Goal: Entertainment & Leisure: Consume media (video, audio)

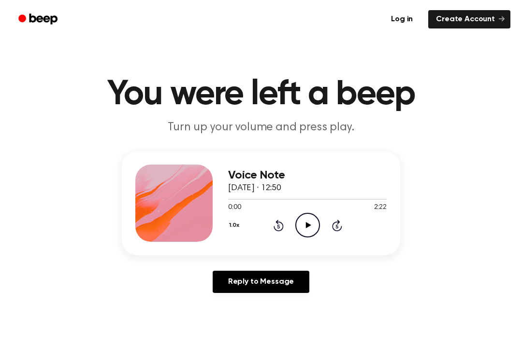
click at [312, 228] on icon "Play Audio" at bounding box center [307, 225] width 25 height 25
click at [305, 222] on icon "Pause Audio" at bounding box center [307, 225] width 25 height 25
click at [303, 228] on icon "Play Audio" at bounding box center [307, 225] width 25 height 25
click at [315, 219] on icon "Pause Audio" at bounding box center [307, 225] width 25 height 25
click at [306, 229] on icon "Play Audio" at bounding box center [307, 225] width 25 height 25
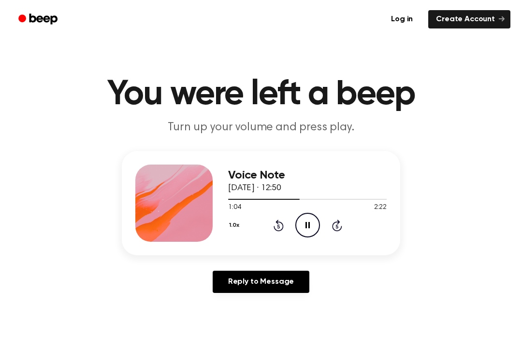
click at [303, 223] on icon "Pause Audio" at bounding box center [307, 225] width 25 height 25
click at [309, 222] on icon "Play Audio" at bounding box center [307, 225] width 25 height 25
click at [275, 227] on icon "Rewind 5 seconds" at bounding box center [278, 225] width 11 height 13
click at [306, 222] on icon "Pause Audio" at bounding box center [307, 225] width 25 height 25
click at [314, 230] on icon "Play Audio" at bounding box center [307, 225] width 25 height 25
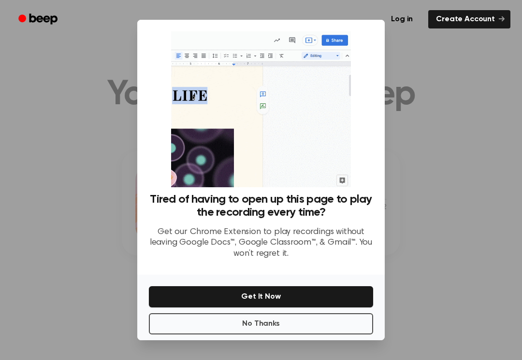
click at [218, 326] on button "No Thanks" at bounding box center [261, 324] width 224 height 21
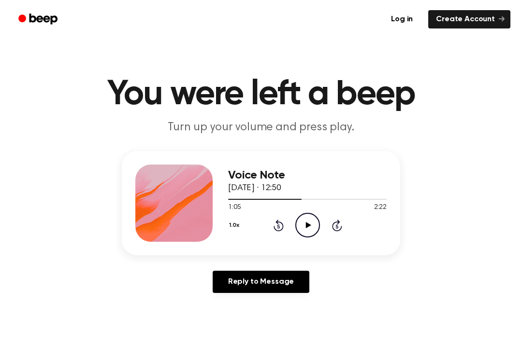
click at [309, 227] on icon "Play Audio" at bounding box center [307, 225] width 25 height 25
click at [303, 225] on icon "Pause Audio" at bounding box center [307, 225] width 25 height 25
click at [276, 224] on icon "Rewind 5 seconds" at bounding box center [278, 225] width 11 height 13
click at [302, 229] on icon "Play Audio" at bounding box center [307, 225] width 25 height 25
click at [270, 225] on div "1.0x Rewind 5 seconds Pause Audio Skip 5 seconds" at bounding box center [307, 225] width 158 height 25
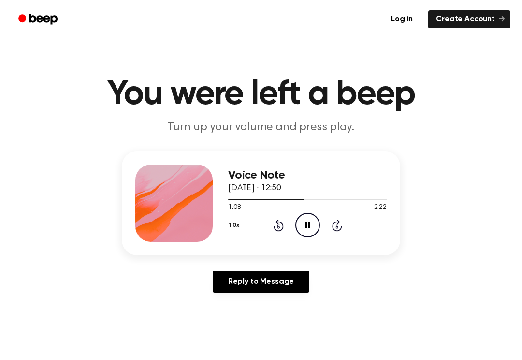
click at [277, 226] on icon "Rewind 5 seconds" at bounding box center [278, 225] width 11 height 13
click at [302, 227] on icon "Pause Audio" at bounding box center [307, 225] width 25 height 25
click at [310, 229] on icon "Play Audio" at bounding box center [307, 225] width 25 height 25
click at [300, 242] on div "Voice Note [DATE] · 12:50 1:10 2:22 Your browser does not support the [object O…" at bounding box center [307, 203] width 158 height 77
click at [306, 229] on icon "Pause Audio" at bounding box center [307, 225] width 25 height 25
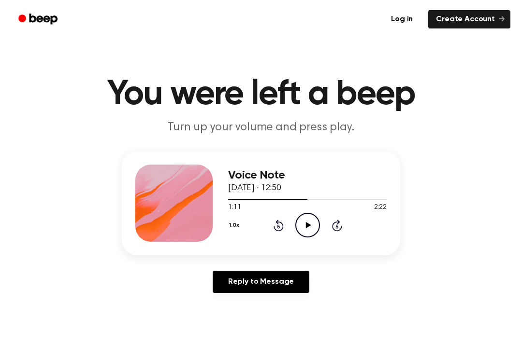
click at [311, 222] on icon "Play Audio" at bounding box center [307, 225] width 25 height 25
click at [308, 227] on icon "Pause Audio" at bounding box center [307, 225] width 25 height 25
click at [302, 233] on icon "Play Audio" at bounding box center [307, 225] width 25 height 25
click at [311, 230] on icon "Pause Audio" at bounding box center [307, 225] width 25 height 25
click at [313, 229] on icon "Play Audio" at bounding box center [307, 225] width 25 height 25
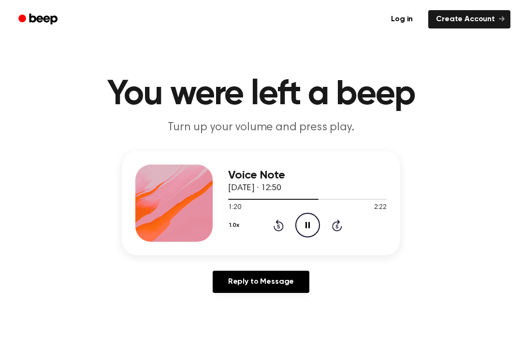
click at [276, 226] on icon "Rewind 5 seconds" at bounding box center [278, 225] width 11 height 13
click at [283, 220] on icon "Rewind 5 seconds" at bounding box center [278, 225] width 11 height 13
click at [302, 222] on icon "Pause Audio" at bounding box center [307, 225] width 25 height 25
click at [305, 220] on icon "Play Audio" at bounding box center [307, 225] width 25 height 25
click at [279, 231] on icon at bounding box center [278, 226] width 10 height 12
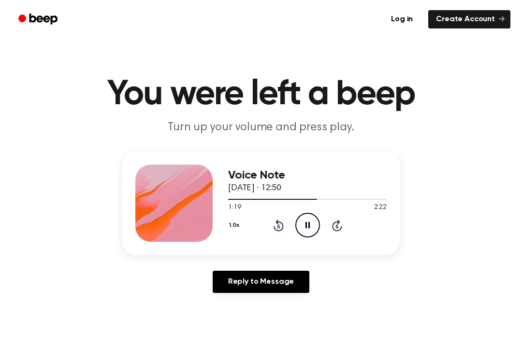
click at [276, 227] on icon "Rewind 5 seconds" at bounding box center [278, 225] width 11 height 13
click at [275, 224] on icon "Rewind 5 seconds" at bounding box center [278, 225] width 11 height 13
click at [326, 229] on div "1.0x Rewind 5 seconds Pause Audio Skip 5 seconds" at bounding box center [307, 225] width 158 height 25
click at [305, 233] on icon "Pause Audio" at bounding box center [307, 225] width 25 height 25
click at [312, 227] on icon "Play Audio" at bounding box center [307, 225] width 25 height 25
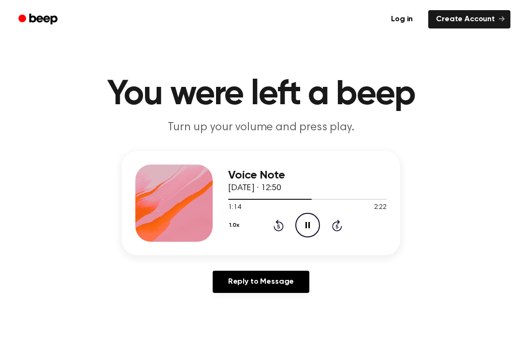
click at [280, 231] on icon at bounding box center [278, 226] width 10 height 12
click at [335, 223] on icon at bounding box center [337, 226] width 10 height 12
click at [334, 227] on icon "Skip 5 seconds" at bounding box center [336, 225] width 11 height 13
click at [273, 227] on icon "Rewind 5 seconds" at bounding box center [278, 225] width 11 height 13
click at [305, 225] on icon "Pause Audio" at bounding box center [307, 225] width 25 height 25
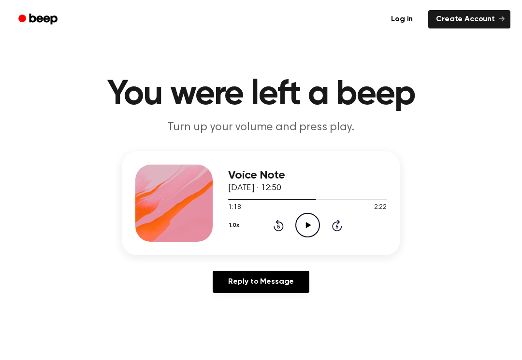
click at [309, 230] on icon "Play Audio" at bounding box center [307, 225] width 25 height 25
click at [283, 229] on icon at bounding box center [278, 226] width 10 height 12
click at [297, 226] on icon "Pause Audio" at bounding box center [307, 225] width 25 height 25
click at [315, 228] on icon "Play Audio" at bounding box center [307, 225] width 25 height 25
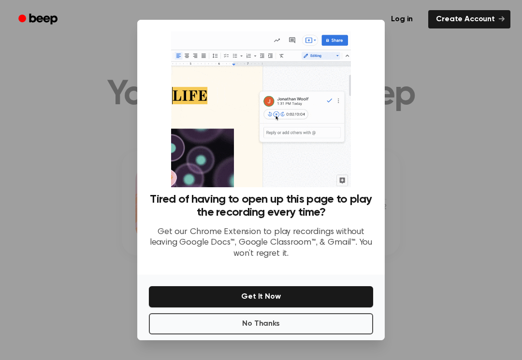
click at [301, 329] on button "No Thanks" at bounding box center [261, 324] width 224 height 21
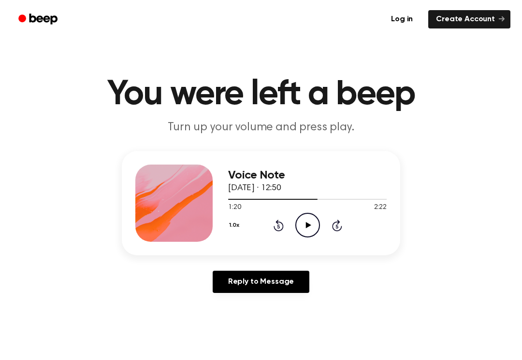
click at [309, 221] on icon "Play Audio" at bounding box center [307, 225] width 25 height 25
click at [309, 226] on icon at bounding box center [307, 225] width 4 height 6
click at [317, 227] on icon "Play Audio" at bounding box center [307, 225] width 25 height 25
click at [283, 228] on icon at bounding box center [278, 226] width 10 height 12
click at [313, 229] on icon "Pause Audio" at bounding box center [307, 225] width 25 height 25
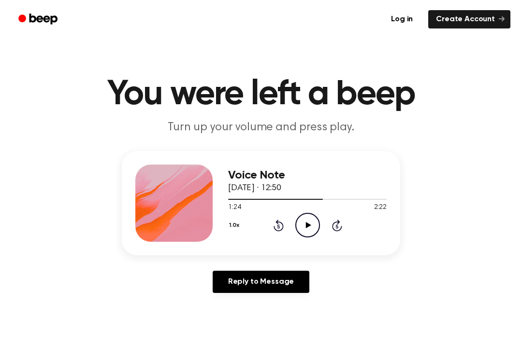
click at [308, 230] on icon "Play Audio" at bounding box center [307, 225] width 25 height 25
click at [306, 233] on icon "Pause Audio" at bounding box center [307, 225] width 25 height 25
click at [299, 234] on circle at bounding box center [308, 226] width 24 height 24
click at [278, 229] on icon at bounding box center [278, 227] width 2 height 4
click at [313, 219] on icon "Pause Audio" at bounding box center [307, 225] width 25 height 25
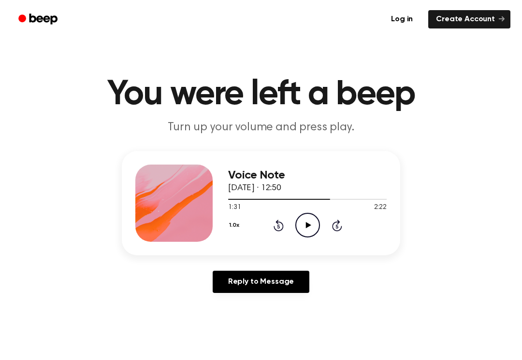
click at [312, 231] on icon "Play Audio" at bounding box center [307, 225] width 25 height 25
click at [278, 231] on icon at bounding box center [278, 226] width 10 height 12
click at [275, 226] on icon "Rewind 5 seconds" at bounding box center [278, 225] width 11 height 13
click at [308, 230] on icon "Pause Audio" at bounding box center [307, 225] width 25 height 25
click at [298, 352] on main "You were left a beep Turn up your volume and press play. Voice Note [DATE] · 12…" at bounding box center [261, 298] width 522 height 596
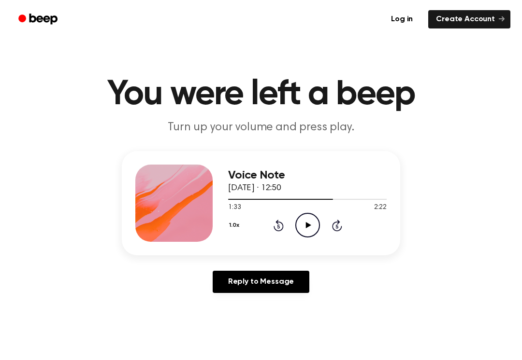
click at [281, 222] on icon "Rewind 5 seconds" at bounding box center [278, 225] width 11 height 13
click at [304, 225] on icon "Play Audio" at bounding box center [307, 225] width 25 height 25
click at [283, 224] on icon "Rewind 5 seconds" at bounding box center [278, 225] width 11 height 13
click at [282, 219] on icon "Rewind 5 seconds" at bounding box center [278, 225] width 11 height 13
click at [282, 225] on icon "Rewind 5 seconds" at bounding box center [278, 225] width 11 height 13
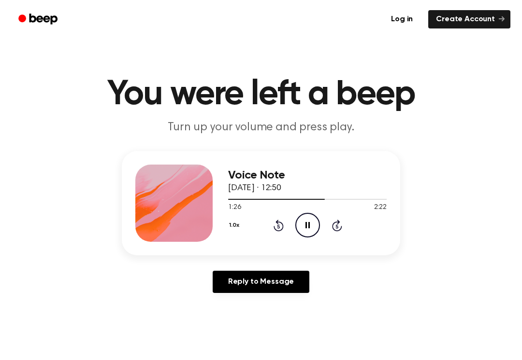
click at [348, 220] on div "1.0x Rewind 5 seconds Pause Audio Skip 5 seconds" at bounding box center [307, 225] width 158 height 25
click at [341, 225] on icon "Skip 5 seconds" at bounding box center [336, 225] width 11 height 13
click at [283, 226] on icon at bounding box center [278, 226] width 10 height 12
click at [273, 225] on icon "Rewind 5 seconds" at bounding box center [278, 225] width 11 height 13
click at [340, 227] on icon "Skip 5 seconds" at bounding box center [336, 225] width 11 height 13
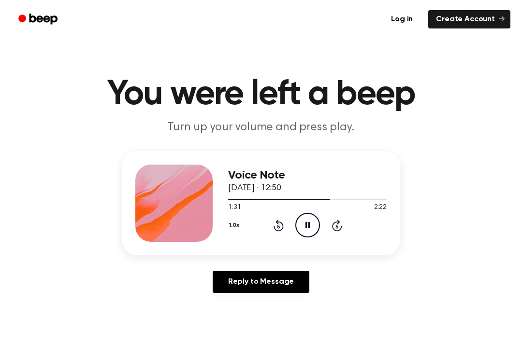
click at [309, 227] on icon at bounding box center [307, 225] width 4 height 6
click at [308, 223] on icon "Play Audio" at bounding box center [307, 225] width 25 height 25
click at [308, 234] on icon "Pause Audio" at bounding box center [307, 225] width 25 height 25
click at [307, 228] on icon "Play Audio" at bounding box center [307, 225] width 25 height 25
click at [304, 228] on icon "Pause Audio" at bounding box center [307, 225] width 25 height 25
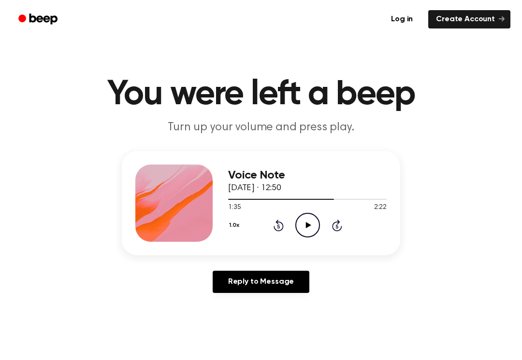
click at [307, 229] on icon "Play Audio" at bounding box center [307, 225] width 25 height 25
click at [281, 229] on icon at bounding box center [278, 226] width 10 height 12
click at [278, 225] on icon at bounding box center [278, 226] width 10 height 12
click at [312, 221] on icon "Pause Audio" at bounding box center [307, 225] width 25 height 25
click at [309, 223] on icon "Play Audio" at bounding box center [307, 225] width 25 height 25
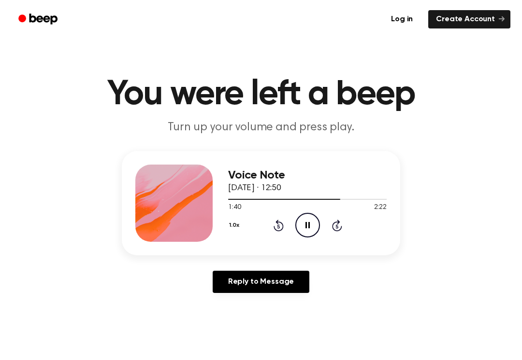
click at [302, 224] on icon "Pause Audio" at bounding box center [307, 225] width 25 height 25
click at [303, 232] on icon "Play Audio" at bounding box center [307, 225] width 25 height 25
click at [276, 226] on icon "Rewind 5 seconds" at bounding box center [278, 225] width 11 height 13
click at [300, 224] on icon "Pause Audio" at bounding box center [307, 225] width 25 height 25
click at [314, 227] on icon "Play Audio" at bounding box center [307, 225] width 25 height 25
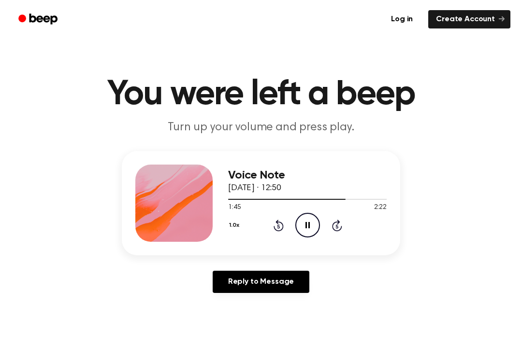
click at [309, 229] on icon "Pause Audio" at bounding box center [307, 225] width 25 height 25
click at [302, 230] on icon "Play Audio" at bounding box center [307, 225] width 25 height 25
click at [300, 231] on icon "Pause Audio" at bounding box center [307, 225] width 25 height 25
click at [274, 224] on icon "Rewind 5 seconds" at bounding box center [278, 225] width 11 height 13
click at [312, 221] on icon "Play Audio" at bounding box center [307, 225] width 25 height 25
